Goal: Task Accomplishment & Management: Use online tool/utility

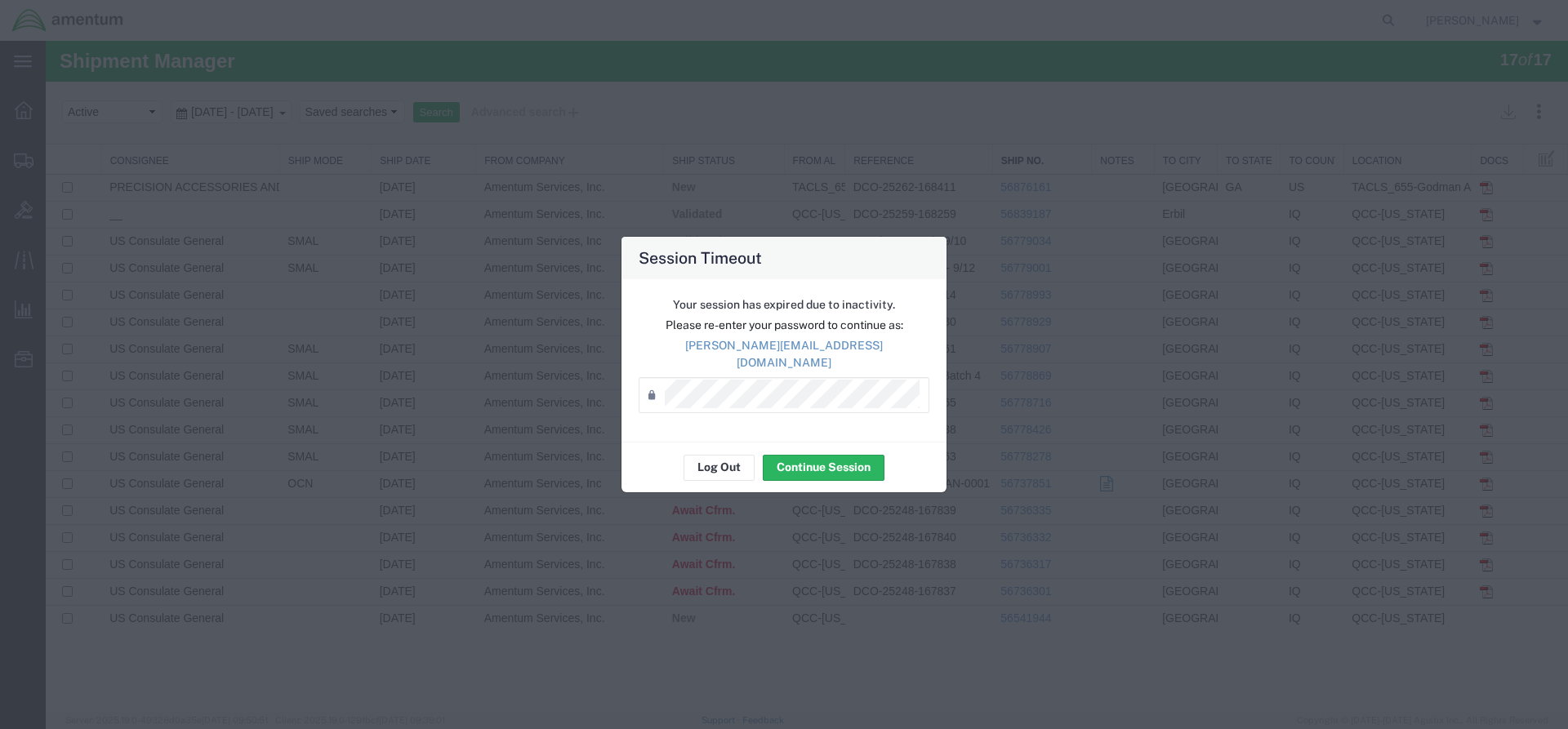
click at [806, 423] on div "Your session has expired due to inactivity. Please re-enter your password to co…" at bounding box center [784, 361] width 325 height 162
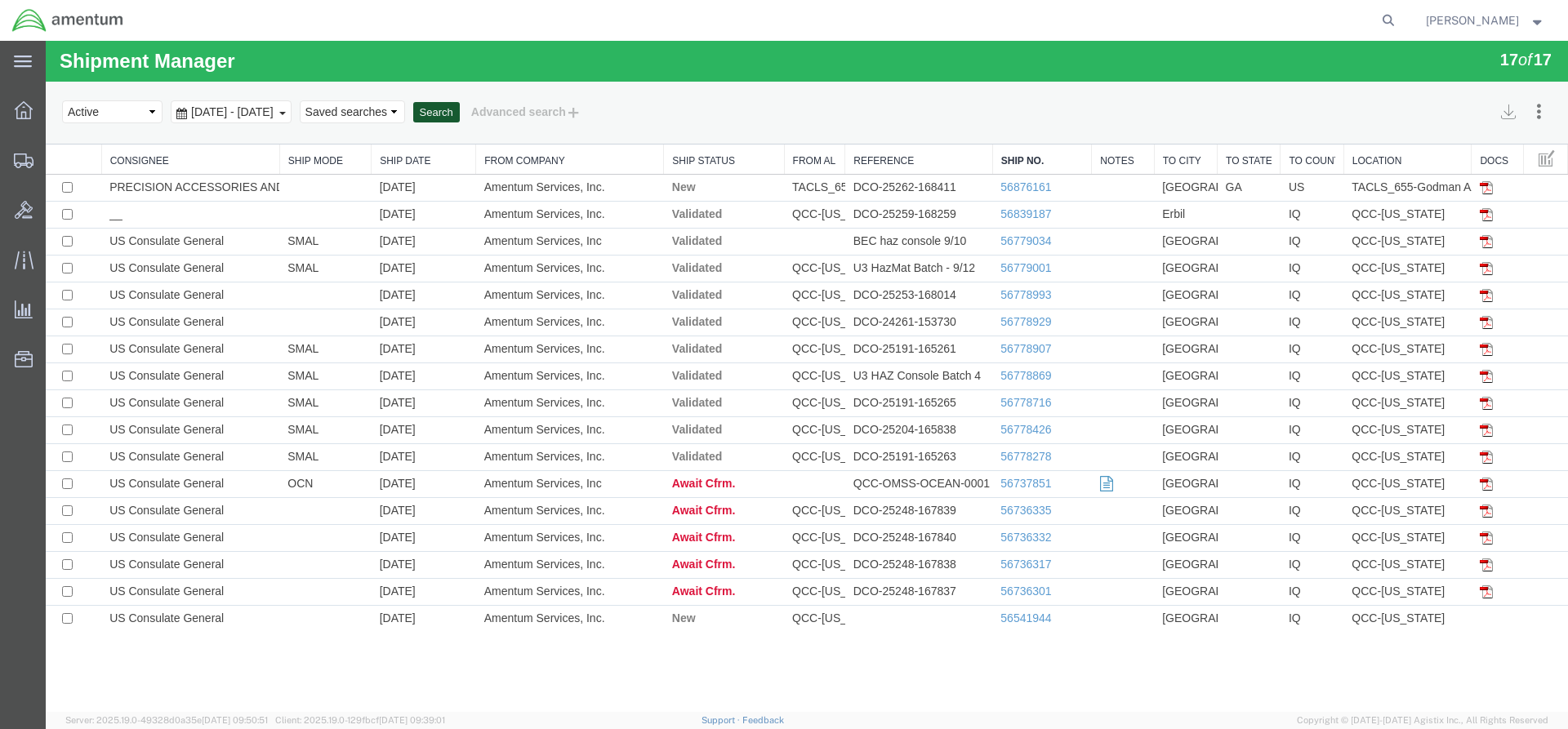
drag, startPoint x: 510, startPoint y: 112, endPoint x: 481, endPoint y: 108, distance: 29.3
click at [460, 112] on button "Search" at bounding box center [436, 113] width 46 height 21
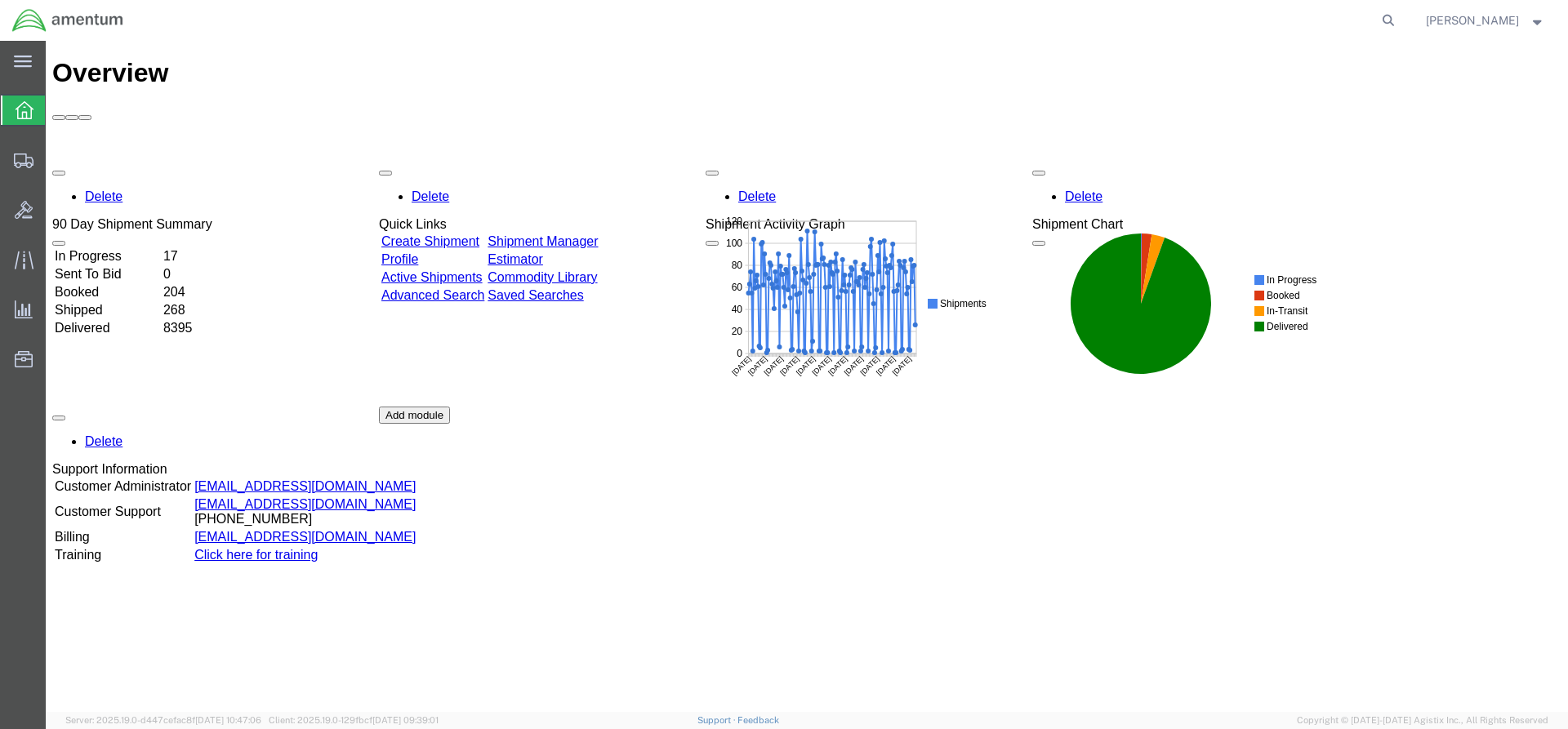
click at [588, 234] on link "Shipment Manager" at bounding box center [542, 242] width 110 height 14
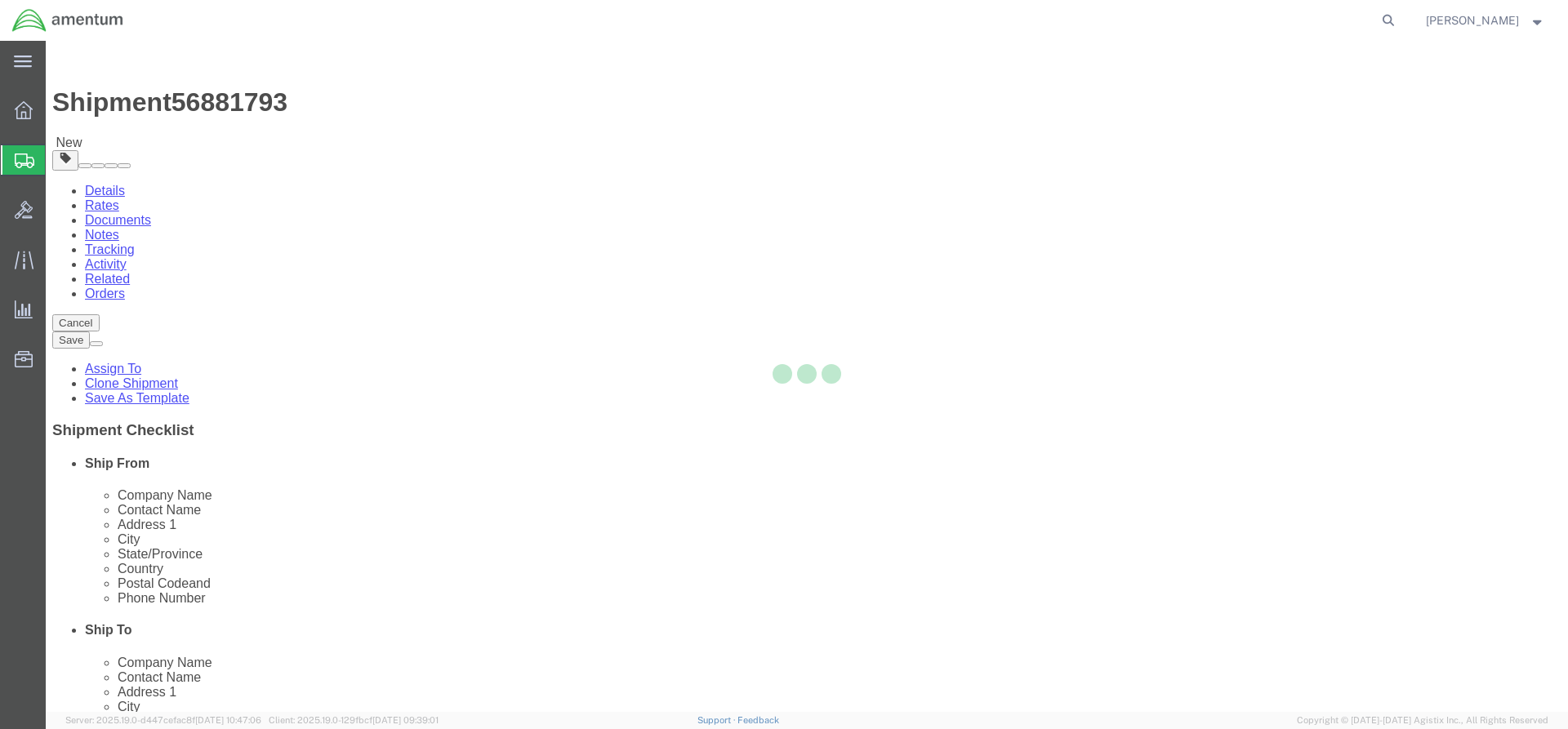
select select "42668"
select select
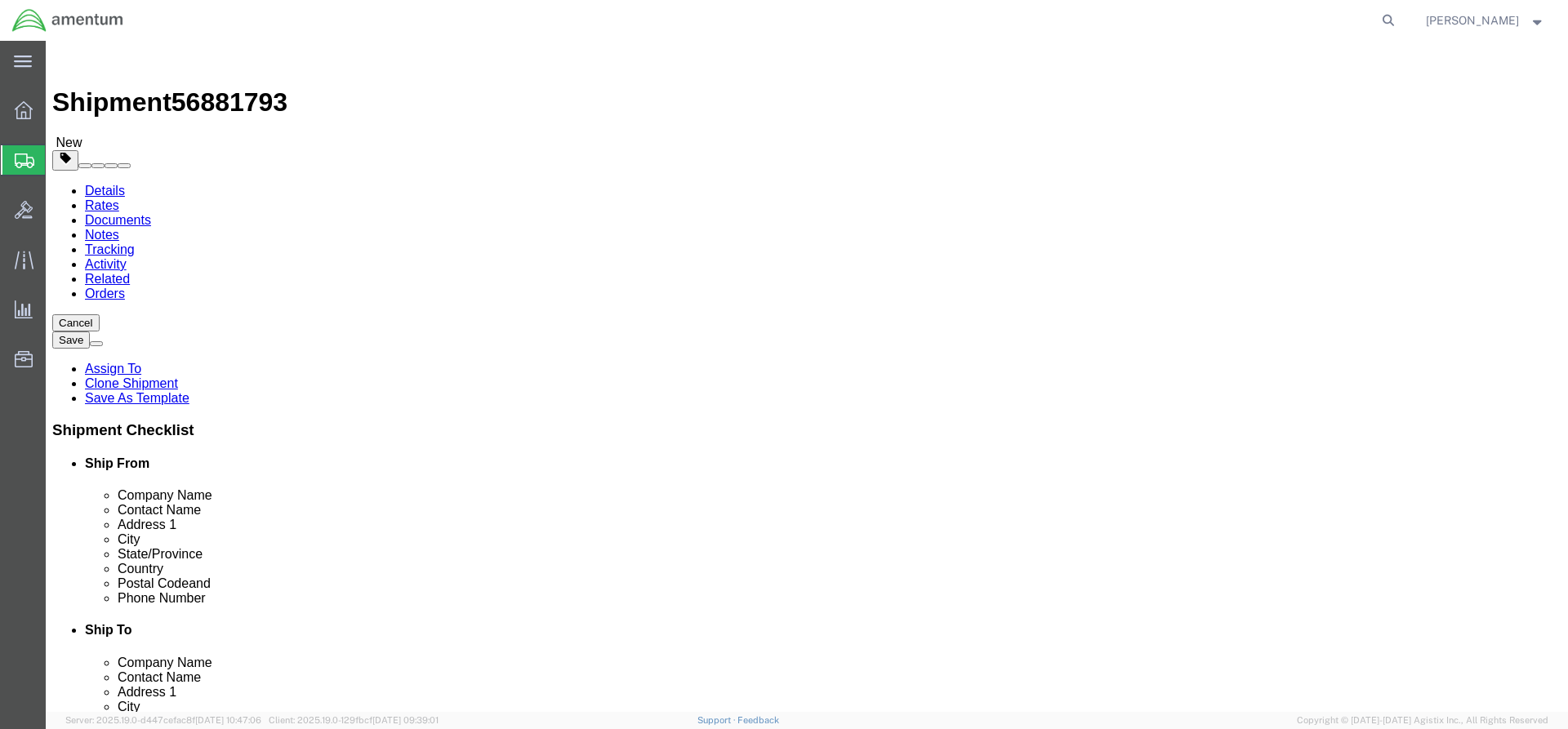
drag, startPoint x: 1272, startPoint y: 647, endPoint x: 1280, endPoint y: 637, distance: 12.8
click button "Rate Shipment"
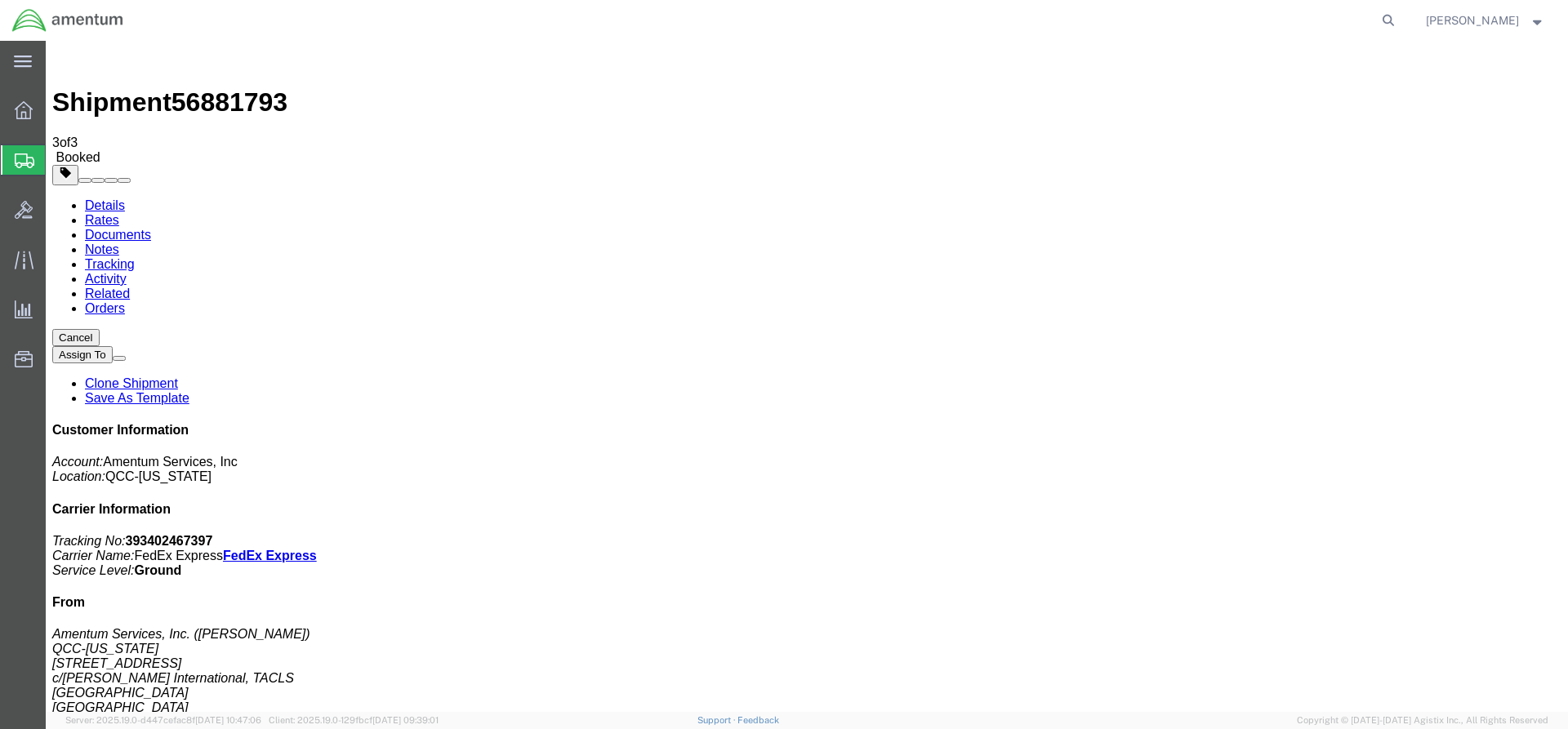
drag, startPoint x: 584, startPoint y: 295, endPoint x: 652, endPoint y: 291, distance: 68.1
copy td "393402467397"
click at [35, 119] on div at bounding box center [24, 110] width 46 height 33
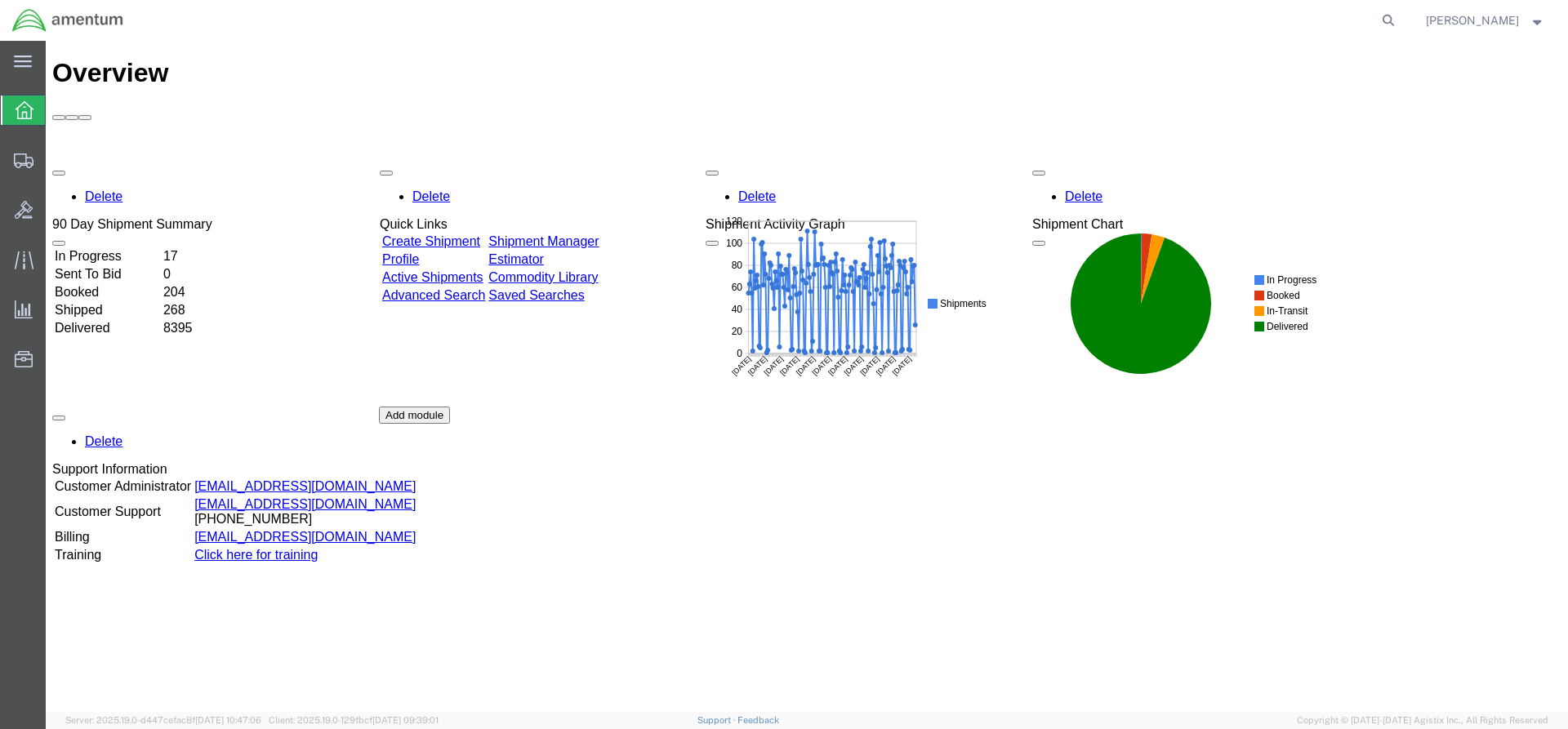
click at [580, 162] on div "Delete 90 Day Shipment Summary In Progress 17 Sent To Bid 0 Booked 204 Shipped …" at bounding box center [807, 407] width 1509 height 490
click at [598, 234] on link "Shipment Manager" at bounding box center [542, 242] width 110 height 14
